Goal: Find specific page/section

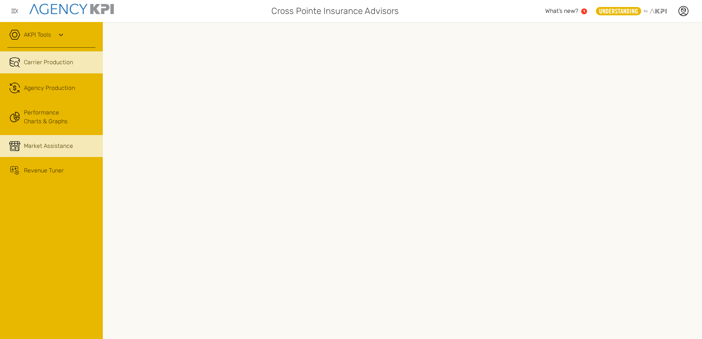
click at [71, 149] on span "Market Assistance" at bounding box center [48, 146] width 49 height 9
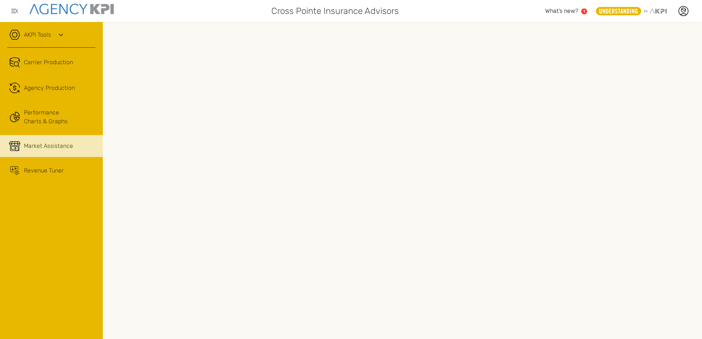
click at [432, 15] on div "Cross Pointe Insurance Advisors" at bounding box center [334, 11] width 422 height 15
